Goal: Information Seeking & Learning: Learn about a topic

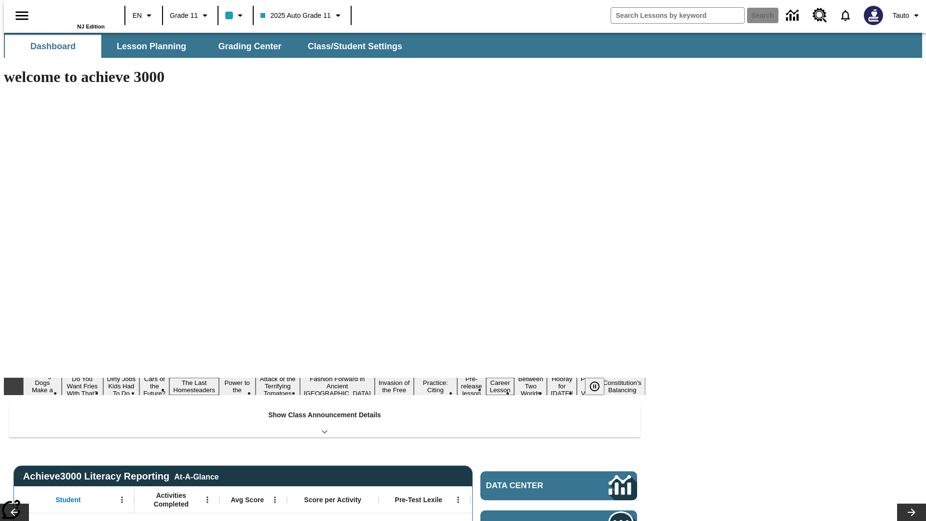
type input "-1"
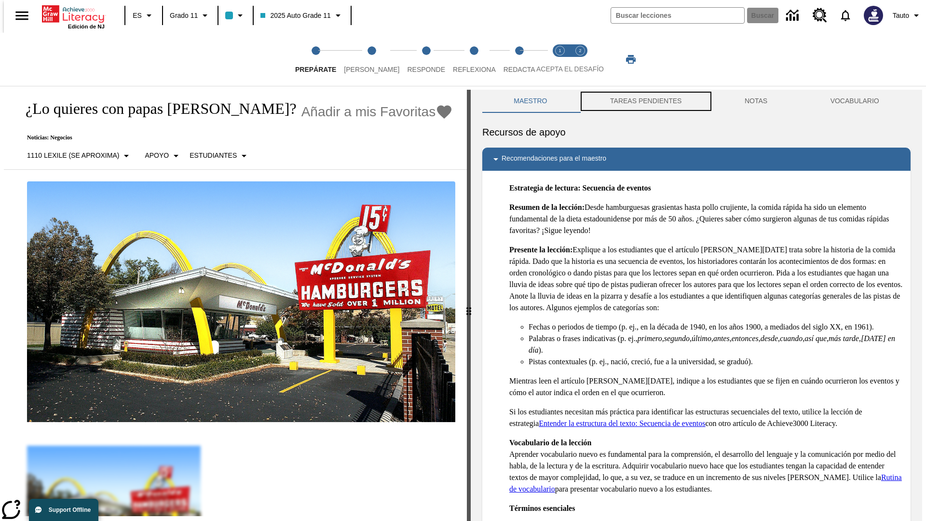
click at [645, 101] on button "TAREAS PENDIENTES" at bounding box center [646, 101] width 135 height 23
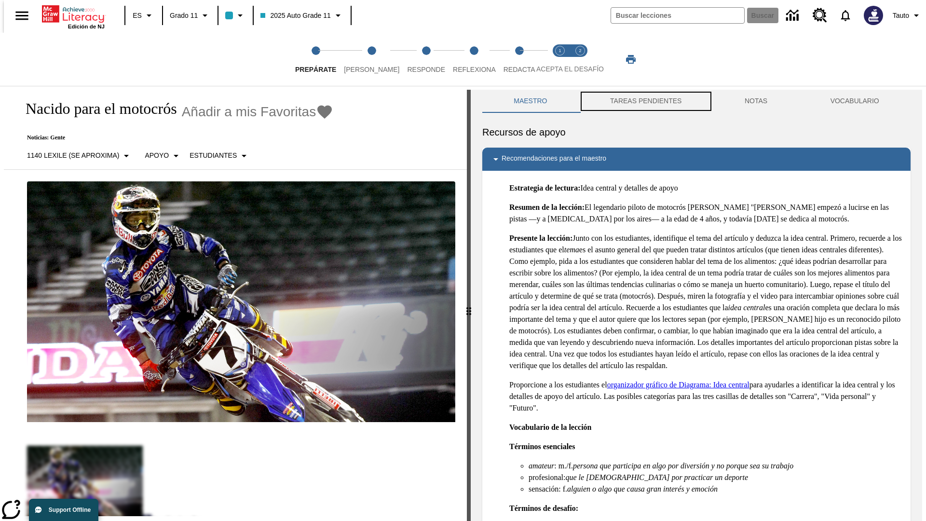
click at [645, 101] on button "TAREAS PENDIENTES" at bounding box center [646, 101] width 135 height 23
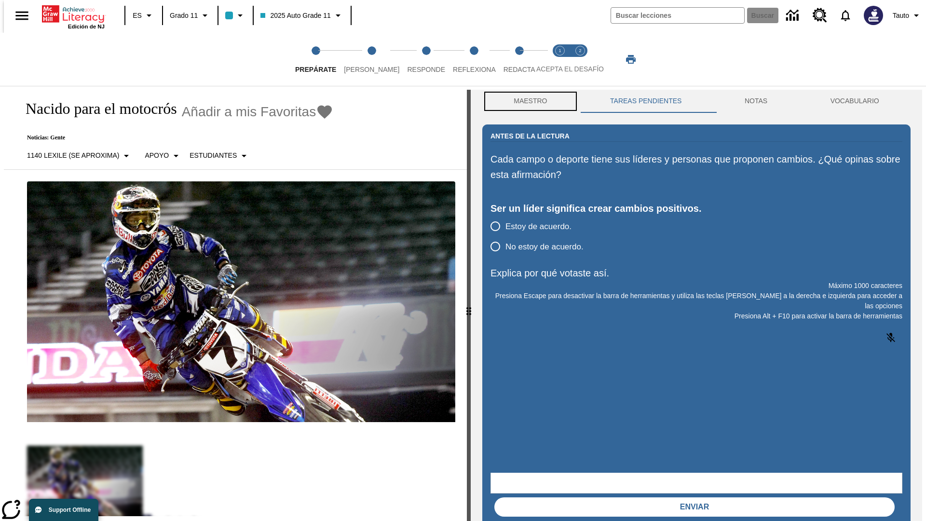
scroll to position [0, 0]
click at [528, 101] on button "Maestro" at bounding box center [530, 100] width 96 height 23
